Goal: Transaction & Acquisition: Purchase product/service

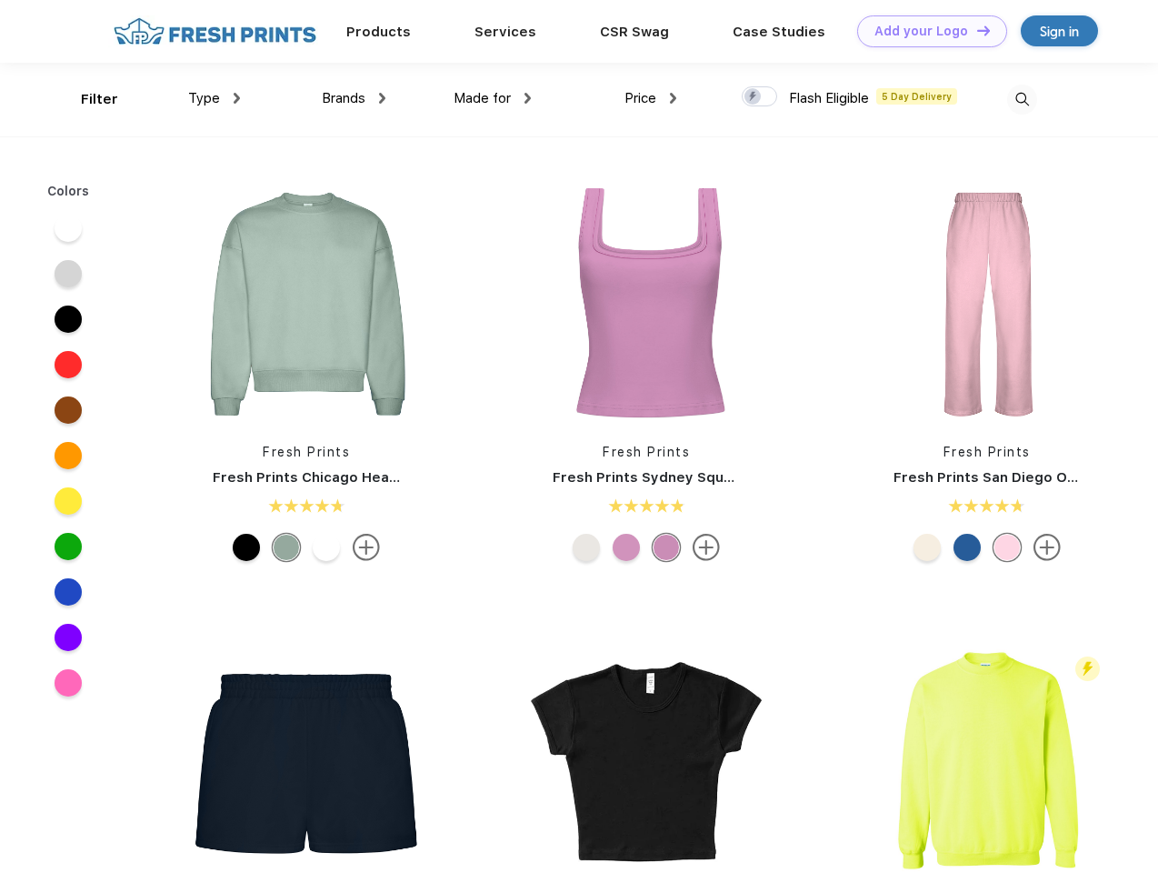
scroll to position [1, 0]
click at [926, 31] on link "Add your Logo Design Tool" at bounding box center [932, 31] width 150 height 32
click at [0, 0] on div "Design Tool" at bounding box center [0, 0] width 0 height 0
click at [976, 30] on link "Add your Logo Design Tool" at bounding box center [932, 31] width 150 height 32
click at [87, 99] on div "Filter" at bounding box center [99, 99] width 37 height 21
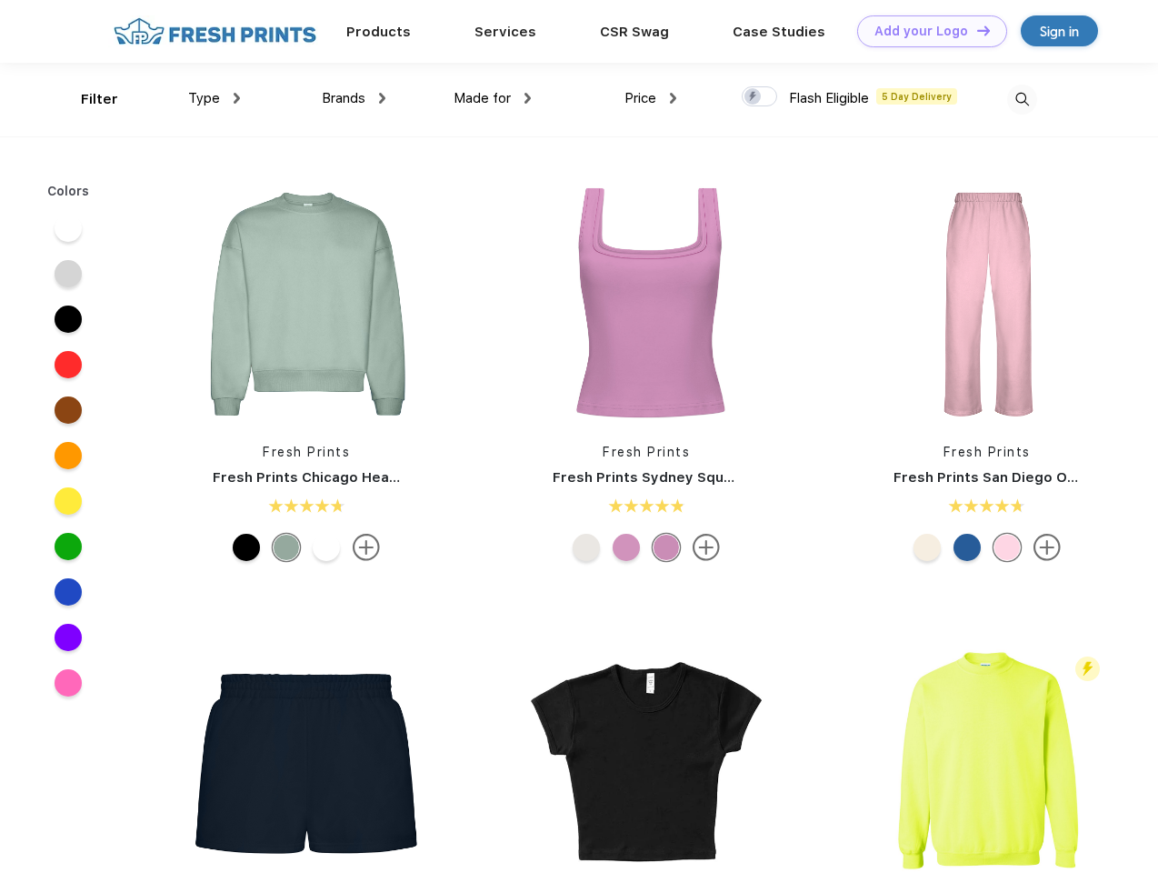
click at [215, 98] on span "Type" at bounding box center [204, 98] width 32 height 16
click at [354, 98] on span "Brands" at bounding box center [344, 98] width 44 height 16
click at [493, 98] on span "Made for" at bounding box center [482, 98] width 57 height 16
click at [651, 98] on span "Price" at bounding box center [641, 98] width 32 height 16
click at [760, 97] on div at bounding box center [759, 96] width 35 height 20
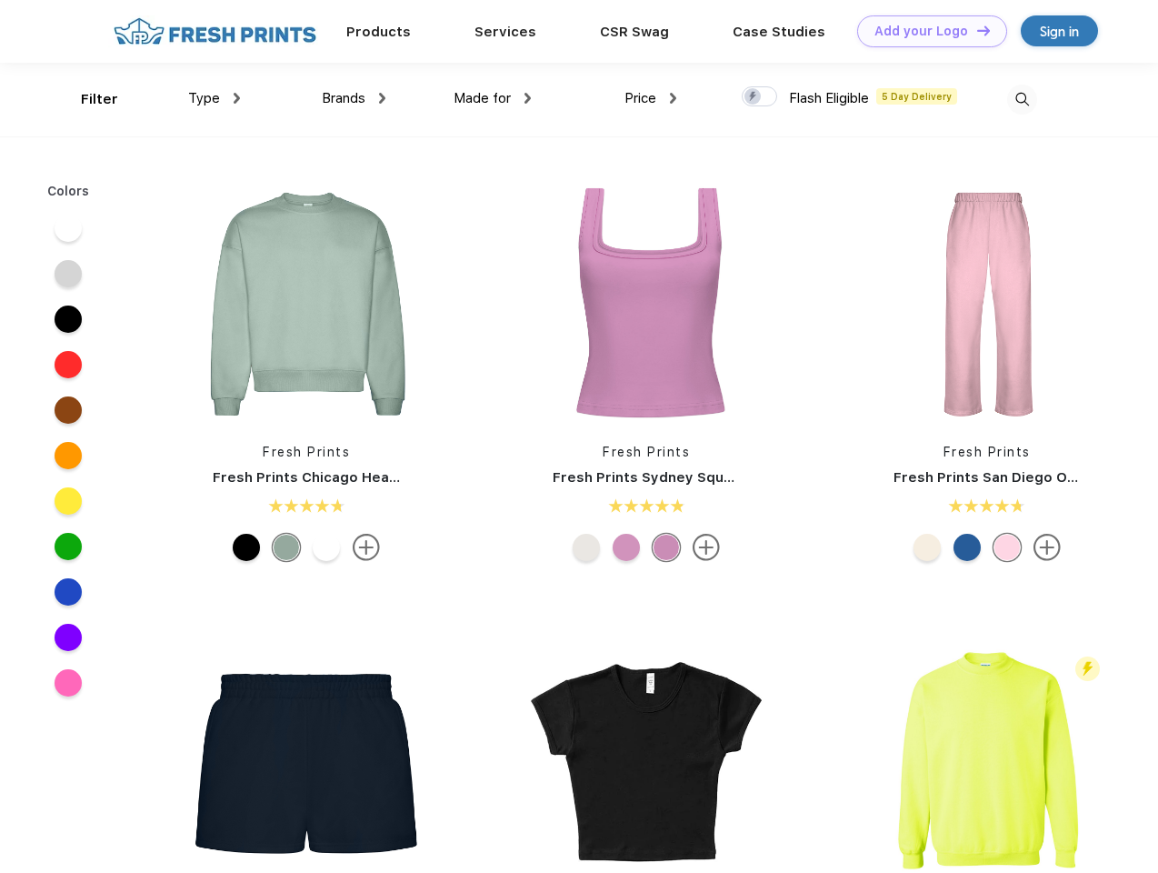
click at [754, 97] on input "checkbox" at bounding box center [748, 91] width 12 height 12
click at [1022, 99] on img at bounding box center [1022, 100] width 30 height 30
